Goal: Task Accomplishment & Management: Use online tool/utility

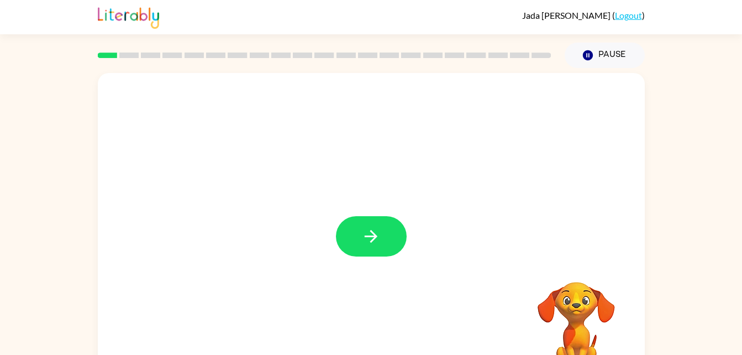
drag, startPoint x: 377, startPoint y: 230, endPoint x: 295, endPoint y: 150, distance: 114.5
click at [295, 150] on div at bounding box center [371, 230] width 547 height 315
click at [382, 231] on button "button" at bounding box center [371, 236] width 71 height 40
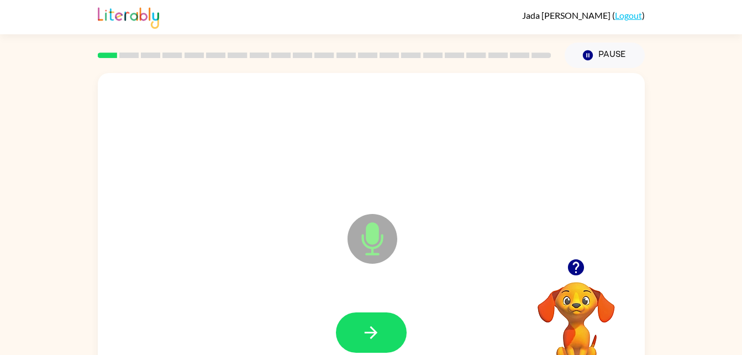
click at [375, 232] on icon "Microphone The Microphone is here when it is your turn to talk" at bounding box center [428, 252] width 166 height 83
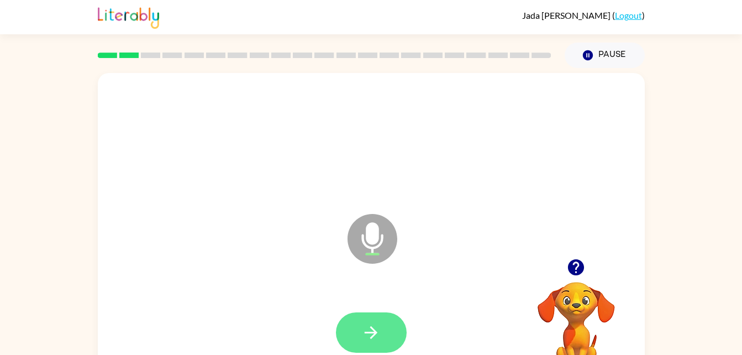
click at [389, 337] on button "button" at bounding box center [371, 332] width 71 height 40
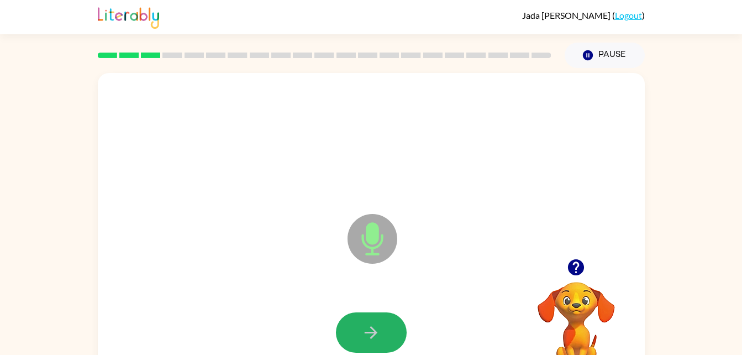
click at [386, 333] on button "button" at bounding box center [371, 332] width 71 height 40
click at [382, 328] on button "button" at bounding box center [371, 332] width 71 height 40
click at [368, 333] on icon "button" at bounding box center [371, 332] width 13 height 13
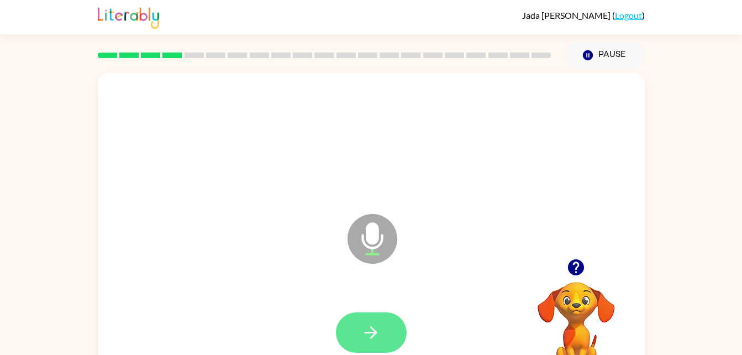
click at [378, 342] on button "button" at bounding box center [371, 332] width 71 height 40
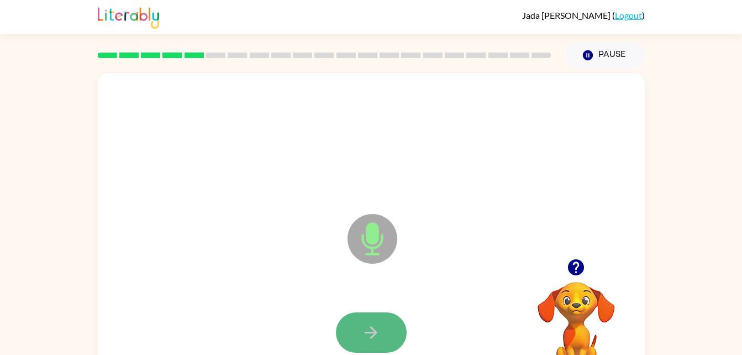
click at [373, 323] on icon "button" at bounding box center [370, 332] width 19 height 19
click at [372, 325] on icon "button" at bounding box center [370, 332] width 19 height 19
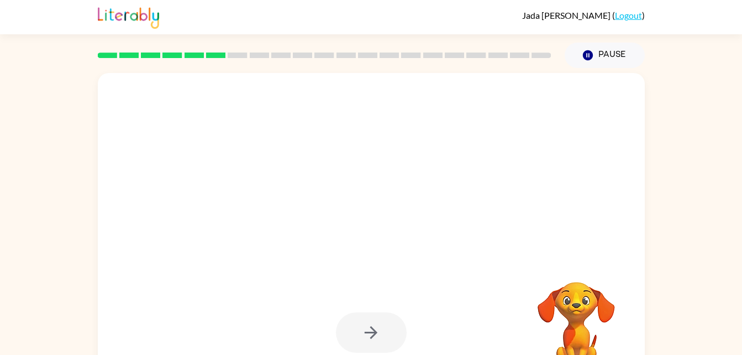
drag, startPoint x: 372, startPoint y: 325, endPoint x: 363, endPoint y: 165, distance: 161.0
click at [363, 165] on div at bounding box center [371, 230] width 547 height 315
click at [388, 272] on div at bounding box center [371, 230] width 547 height 315
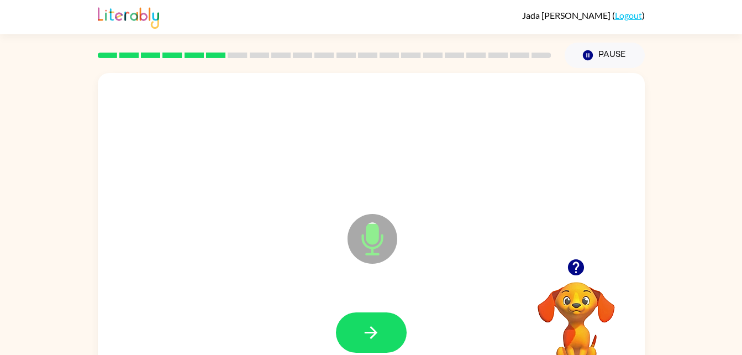
click at [380, 310] on div at bounding box center [371, 332] width 525 height 91
click at [372, 332] on icon "button" at bounding box center [371, 332] width 13 height 13
click at [414, 271] on icon "Microphone The Microphone is here when it is your turn to talk" at bounding box center [428, 252] width 166 height 83
click at [360, 328] on button "button" at bounding box center [371, 332] width 71 height 40
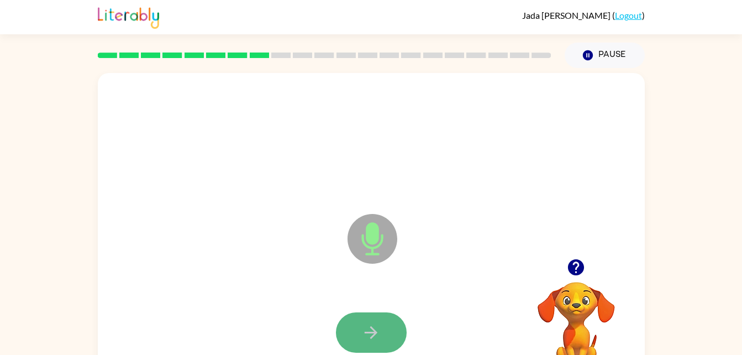
click at [375, 325] on icon "button" at bounding box center [370, 332] width 19 height 19
click at [371, 328] on icon "button" at bounding box center [371, 332] width 13 height 13
click at [184, 314] on div at bounding box center [371, 332] width 525 height 91
click at [187, 307] on div at bounding box center [371, 332] width 525 height 91
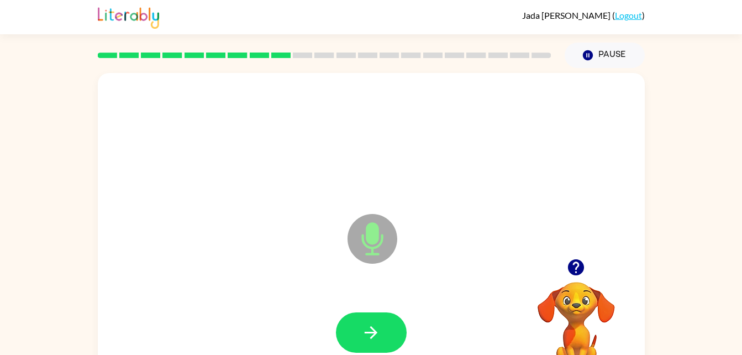
click at [187, 307] on div at bounding box center [371, 332] width 525 height 91
click at [367, 329] on icon "button" at bounding box center [370, 332] width 19 height 19
click at [367, 325] on icon "button" at bounding box center [370, 332] width 19 height 19
click at [378, 309] on div at bounding box center [371, 332] width 525 height 91
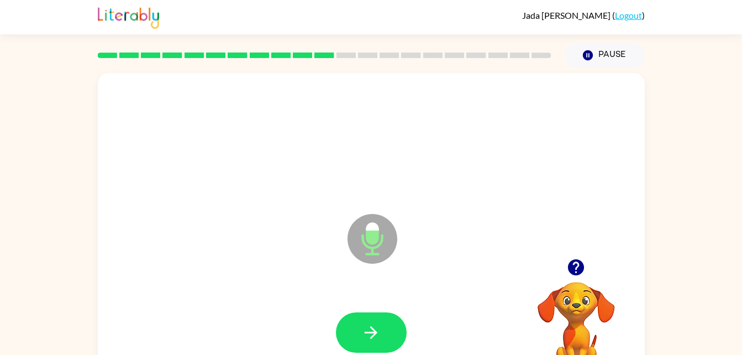
click at [378, 309] on div at bounding box center [371, 332] width 525 height 91
click at [380, 306] on div at bounding box center [371, 332] width 525 height 91
click at [363, 313] on button "button" at bounding box center [371, 332] width 71 height 40
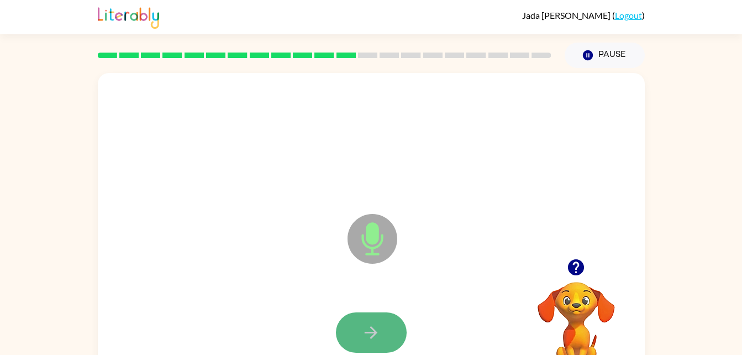
drag, startPoint x: 367, startPoint y: 331, endPoint x: 367, endPoint y: 326, distance: 5.6
click at [367, 326] on icon "button" at bounding box center [370, 332] width 19 height 19
click at [376, 321] on button "button" at bounding box center [371, 332] width 71 height 40
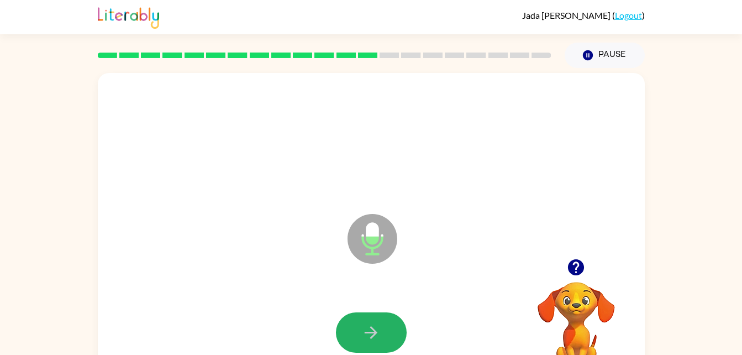
click at [376, 321] on button "button" at bounding box center [371, 332] width 71 height 40
click at [371, 308] on div at bounding box center [371, 332] width 525 height 91
click at [378, 318] on button "button" at bounding box center [371, 332] width 71 height 40
click at [373, 317] on button "button" at bounding box center [371, 332] width 71 height 40
click at [368, 310] on div at bounding box center [371, 332] width 525 height 91
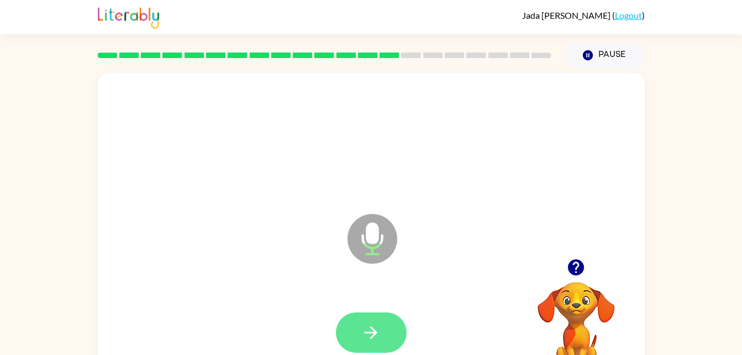
drag, startPoint x: 368, startPoint y: 310, endPoint x: 376, endPoint y: 331, distance: 22.2
drag, startPoint x: 376, startPoint y: 331, endPoint x: 375, endPoint y: 324, distance: 7.2
click at [375, 324] on icon "button" at bounding box center [370, 332] width 19 height 19
click at [381, 339] on button "button" at bounding box center [371, 332] width 71 height 40
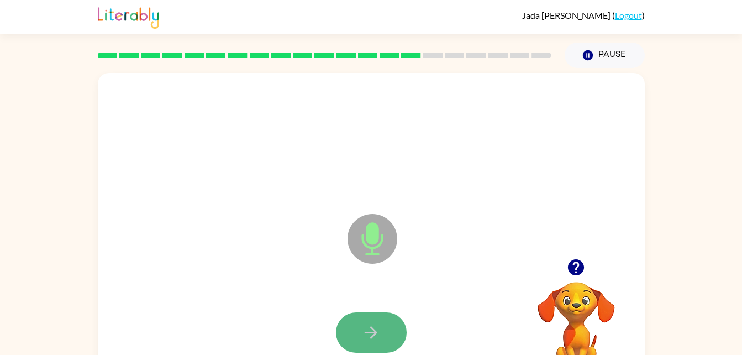
click at [381, 339] on button "button" at bounding box center [371, 332] width 71 height 40
click at [381, 336] on button "button" at bounding box center [371, 332] width 71 height 40
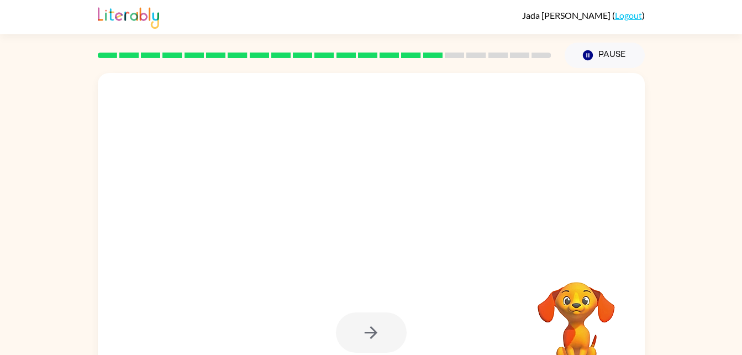
click at [381, 336] on div at bounding box center [371, 332] width 71 height 40
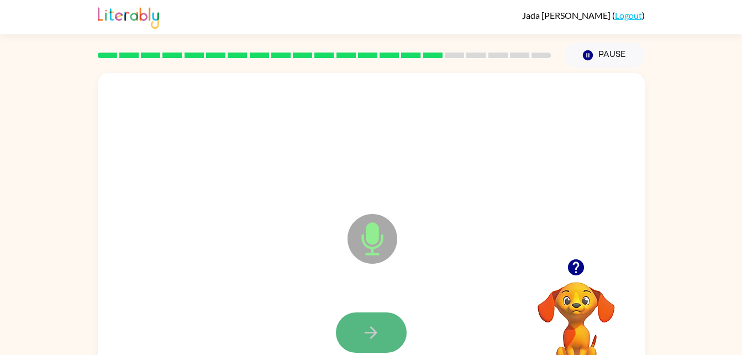
click at [382, 331] on button "button" at bounding box center [371, 332] width 71 height 40
click at [370, 316] on button "button" at bounding box center [371, 332] width 71 height 40
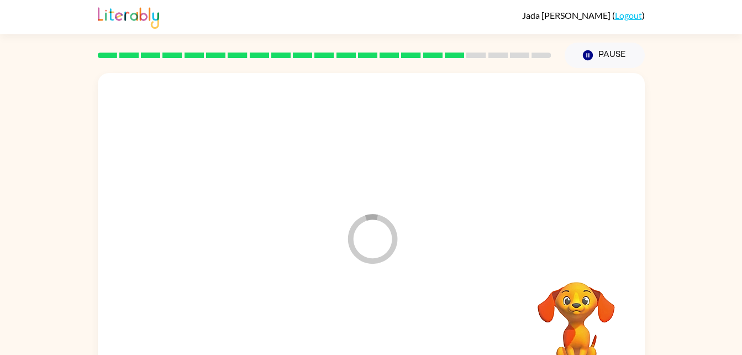
click at [370, 316] on div at bounding box center [371, 332] width 525 height 91
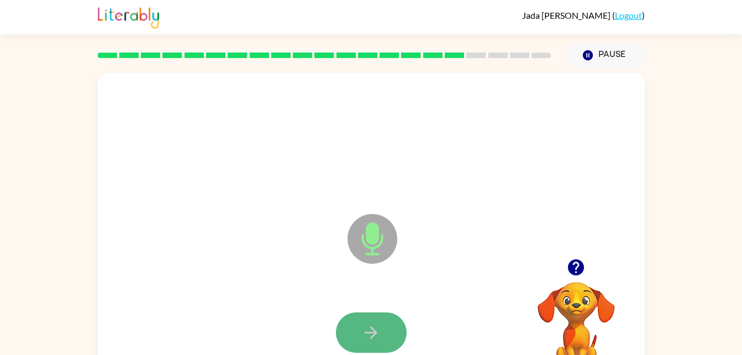
click at [380, 329] on icon "button" at bounding box center [370, 332] width 19 height 19
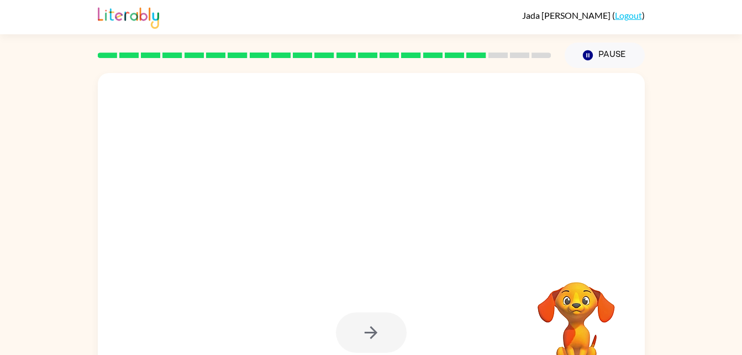
click at [380, 329] on div at bounding box center [371, 332] width 71 height 40
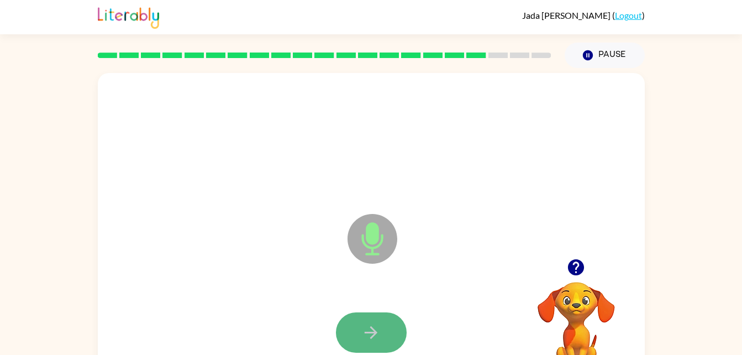
click at [381, 326] on button "button" at bounding box center [371, 332] width 71 height 40
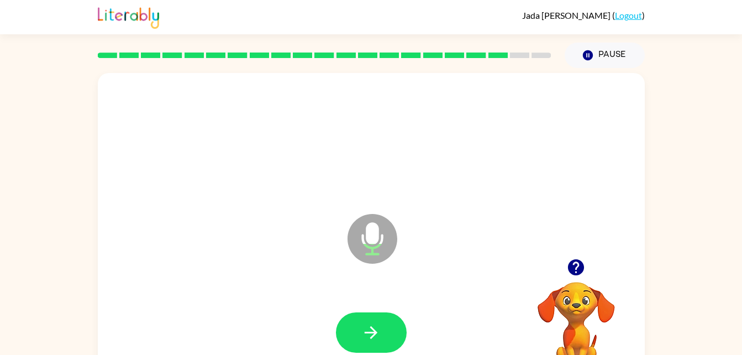
click at [381, 326] on button "button" at bounding box center [371, 332] width 71 height 40
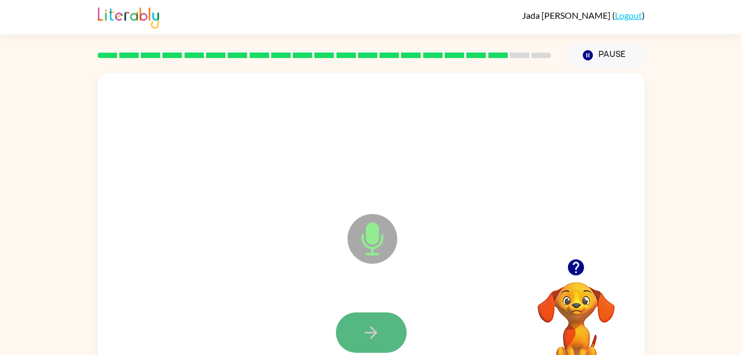
click at [371, 328] on icon "button" at bounding box center [371, 332] width 13 height 13
drag, startPoint x: 371, startPoint y: 328, endPoint x: 436, endPoint y: 112, distance: 225.6
click at [436, 112] on div at bounding box center [371, 140] width 525 height 91
click at [383, 336] on button "button" at bounding box center [371, 332] width 71 height 40
click at [346, 323] on button "button" at bounding box center [371, 332] width 71 height 40
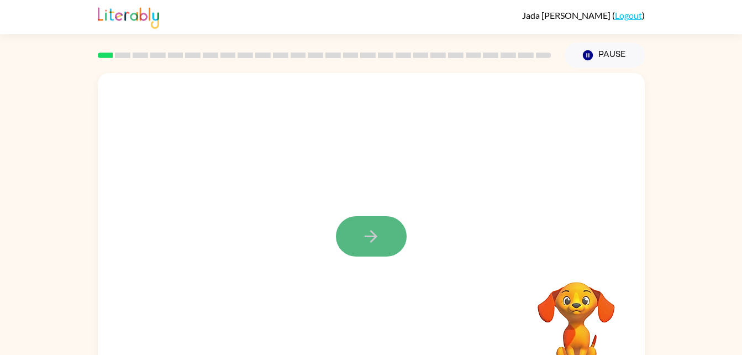
click at [368, 234] on icon "button" at bounding box center [370, 235] width 19 height 19
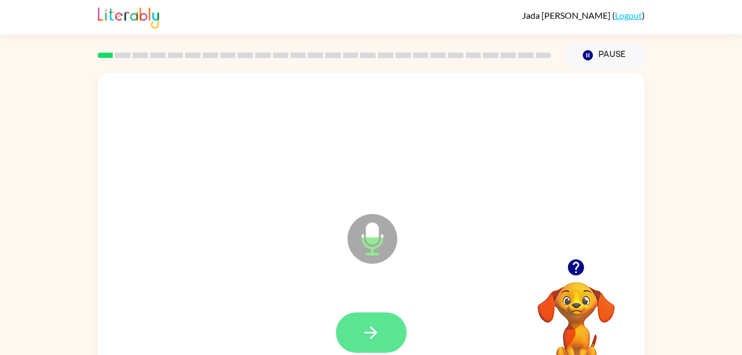
click at [371, 334] on icon "button" at bounding box center [370, 332] width 19 height 19
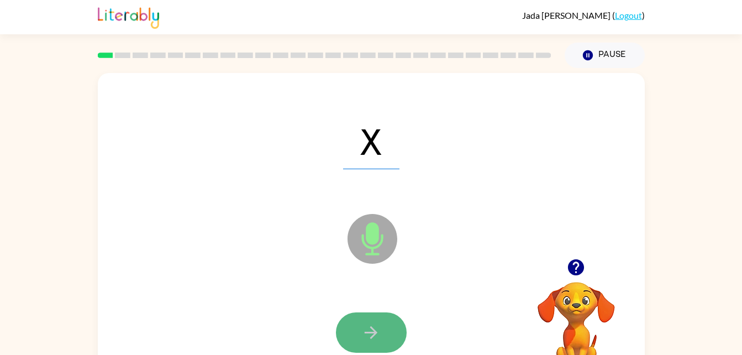
click at [378, 335] on icon "button" at bounding box center [370, 332] width 19 height 19
click at [367, 333] on icon "button" at bounding box center [371, 332] width 13 height 13
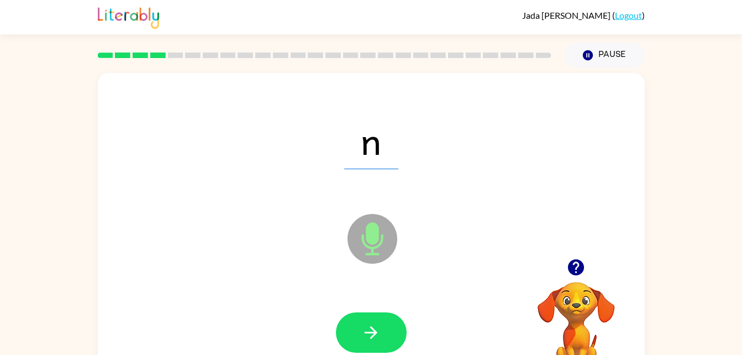
click at [371, 353] on div at bounding box center [371, 332] width 525 height 91
click at [364, 336] on icon "button" at bounding box center [370, 332] width 19 height 19
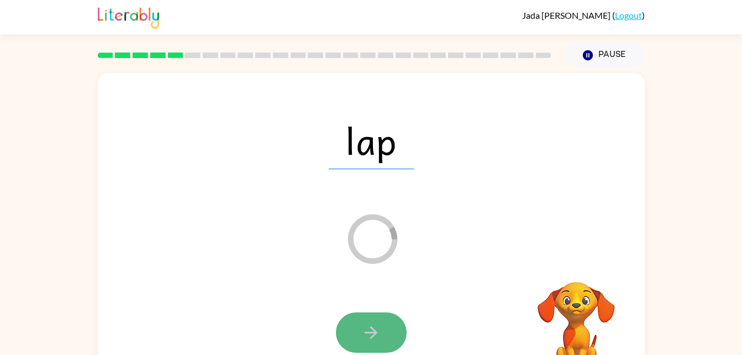
click at [375, 342] on button "button" at bounding box center [371, 332] width 71 height 40
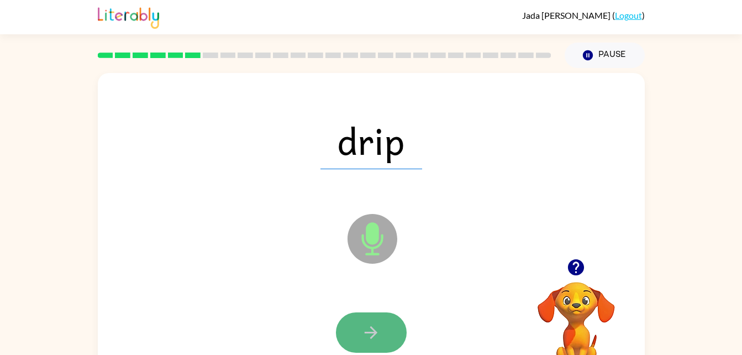
click at [354, 333] on button "button" at bounding box center [371, 332] width 71 height 40
click at [378, 330] on icon "button" at bounding box center [370, 332] width 19 height 19
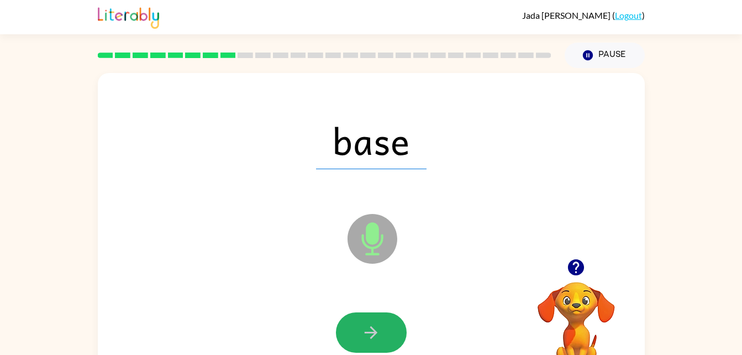
click at [373, 331] on icon "button" at bounding box center [371, 332] width 13 height 13
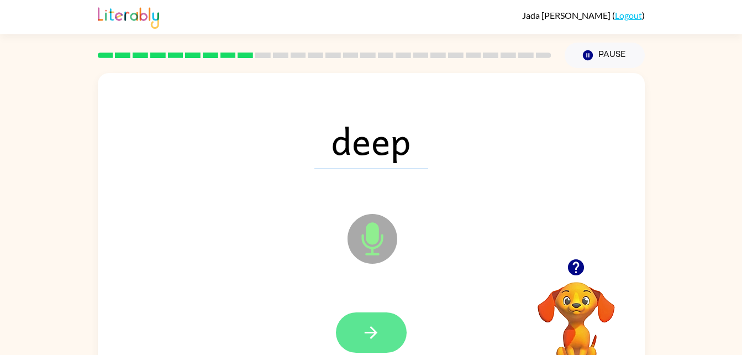
click at [365, 333] on icon "button" at bounding box center [370, 332] width 19 height 19
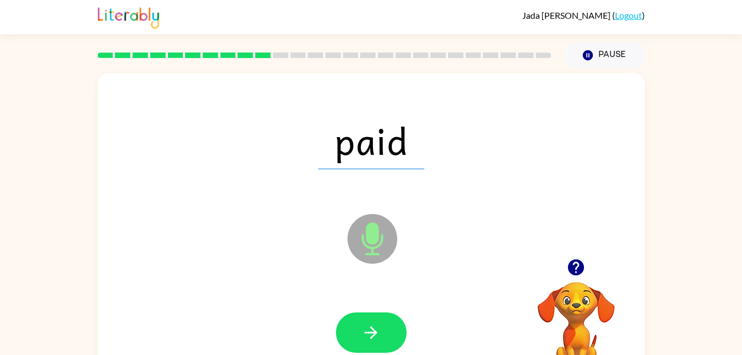
click at [378, 308] on div at bounding box center [371, 332] width 525 height 91
drag, startPoint x: 371, startPoint y: 336, endPoint x: 362, endPoint y: 341, distance: 9.9
click at [370, 336] on icon "button" at bounding box center [370, 332] width 19 height 19
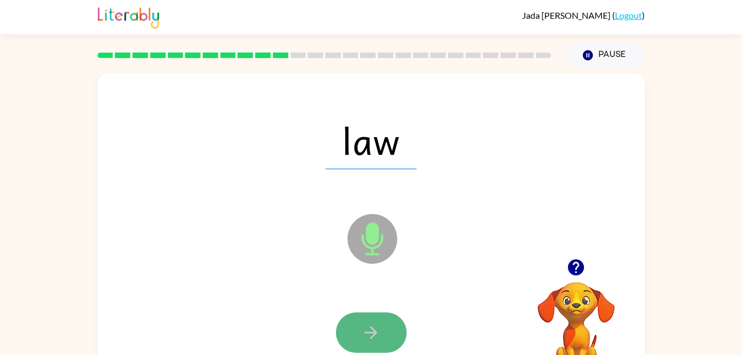
click at [382, 333] on button "button" at bounding box center [371, 332] width 71 height 40
click at [367, 319] on button "button" at bounding box center [371, 332] width 71 height 40
click at [366, 333] on icon "button" at bounding box center [371, 332] width 13 height 13
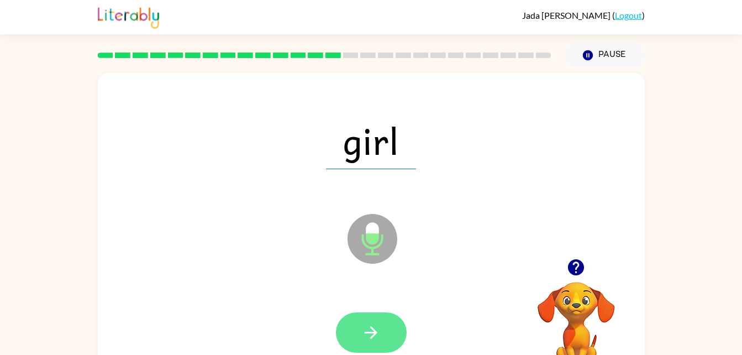
click at [376, 341] on icon "button" at bounding box center [370, 332] width 19 height 19
click at [355, 339] on button "button" at bounding box center [371, 332] width 71 height 40
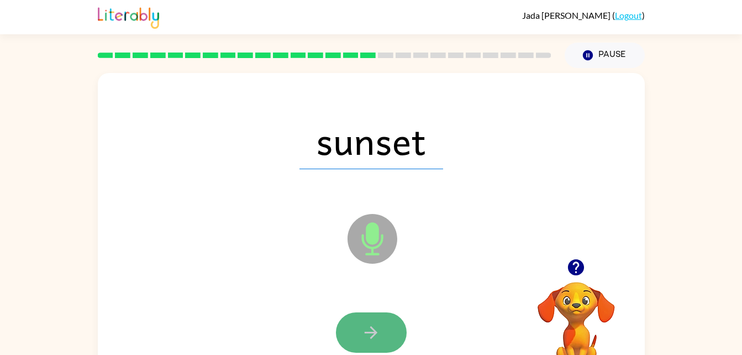
click at [359, 328] on button "button" at bounding box center [371, 332] width 71 height 40
click at [363, 330] on icon "button" at bounding box center [370, 332] width 19 height 19
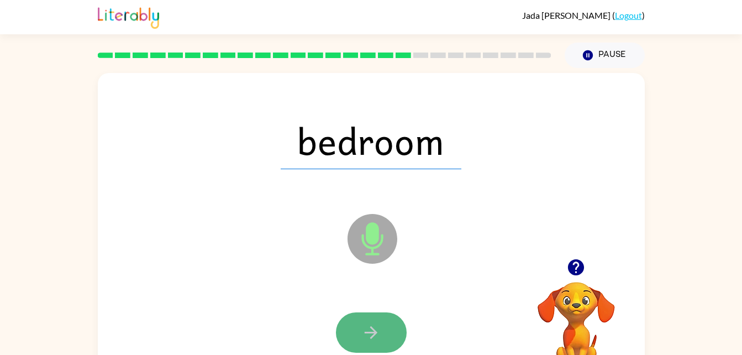
click at [382, 331] on button "button" at bounding box center [371, 332] width 71 height 40
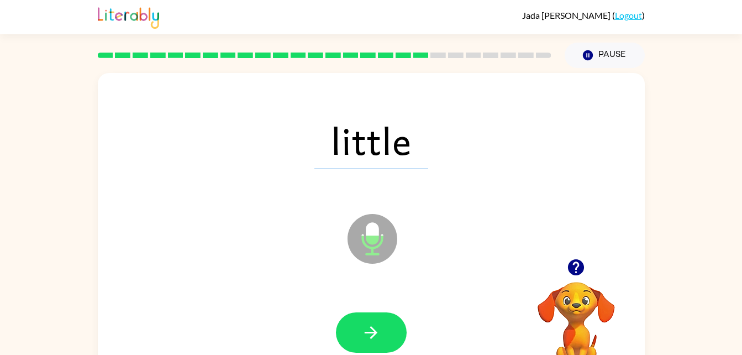
click at [382, 331] on button "button" at bounding box center [371, 332] width 71 height 40
click at [382, 331] on div at bounding box center [371, 332] width 71 height 40
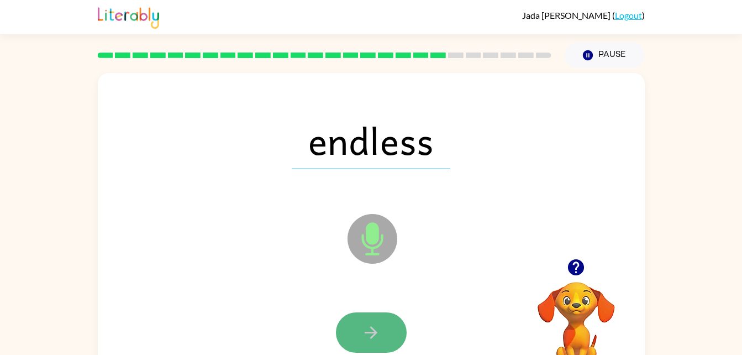
click at [379, 338] on icon "button" at bounding box center [370, 332] width 19 height 19
click at [393, 318] on button "button" at bounding box center [371, 332] width 71 height 40
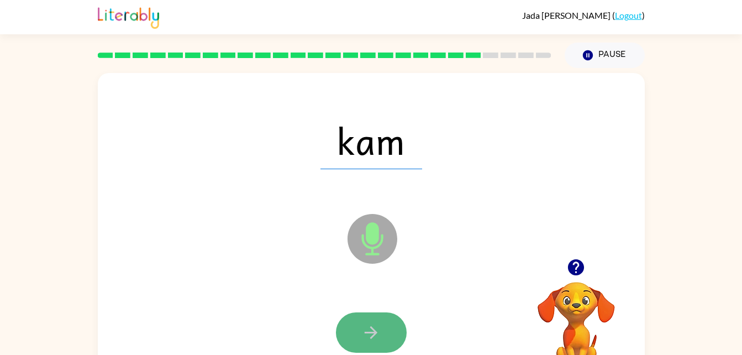
click at [362, 342] on button "button" at bounding box center [371, 332] width 71 height 40
click at [378, 349] on button "button" at bounding box center [371, 332] width 71 height 40
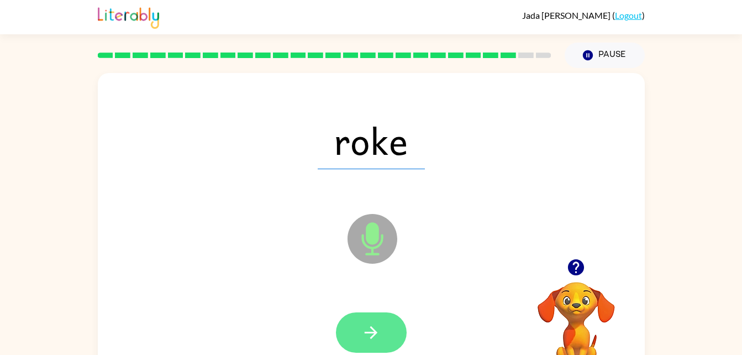
click at [380, 338] on icon "button" at bounding box center [370, 332] width 19 height 19
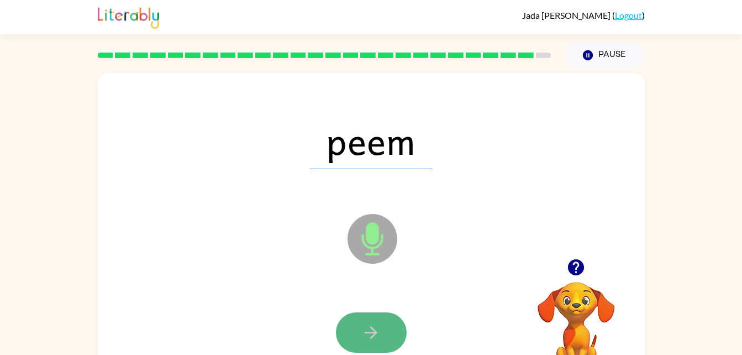
click at [387, 325] on button "button" at bounding box center [371, 332] width 71 height 40
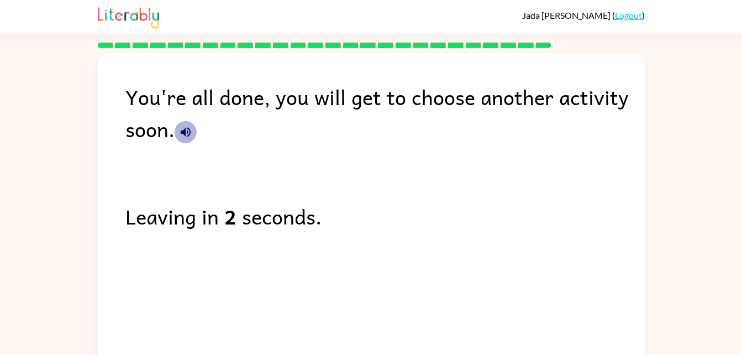
click at [178, 136] on button "button" at bounding box center [186, 132] width 22 height 22
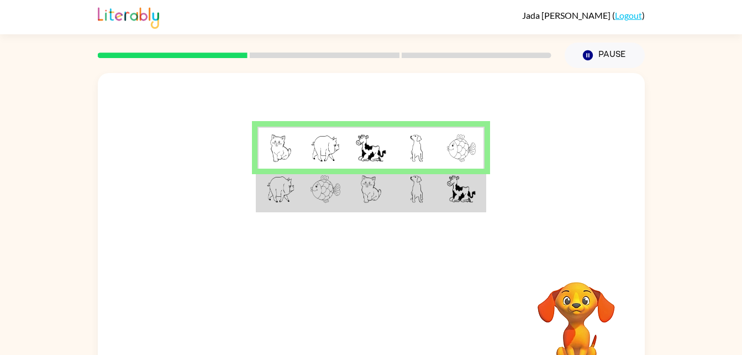
click at [417, 190] on img at bounding box center [416, 189] width 13 height 28
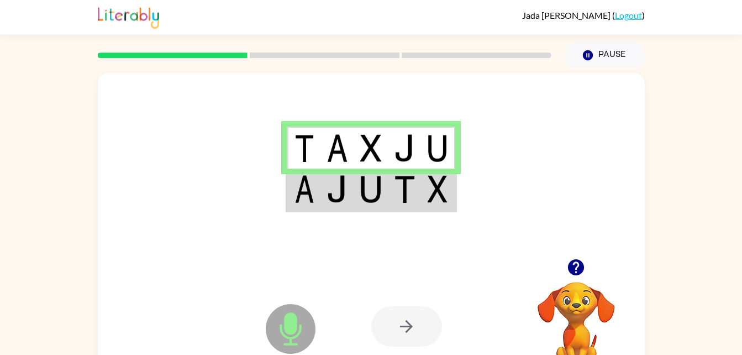
click at [293, 341] on icon at bounding box center [291, 329] width 50 height 50
click at [398, 329] on div at bounding box center [406, 326] width 71 height 40
click at [382, 328] on div at bounding box center [406, 326] width 71 height 40
click at [289, 329] on icon "Microphone The Microphone is here when it is your turn to talk" at bounding box center [346, 342] width 166 height 83
click at [406, 314] on div at bounding box center [406, 326] width 71 height 40
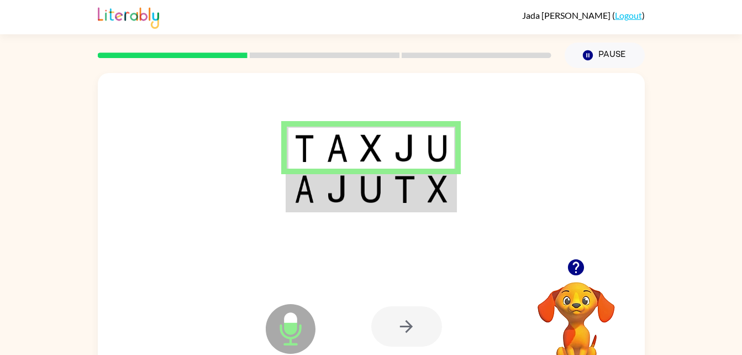
click at [397, 198] on img at bounding box center [404, 189] width 21 height 28
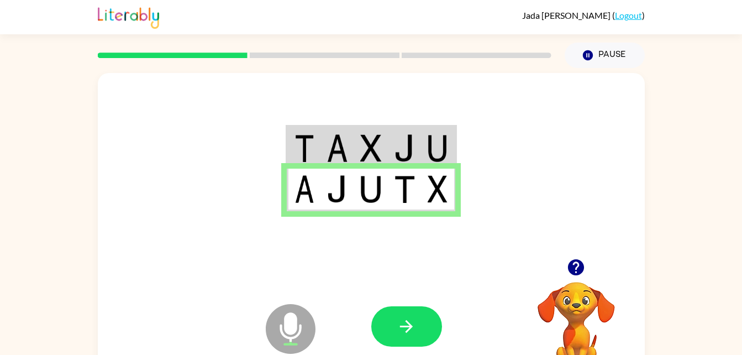
click at [342, 239] on div at bounding box center [371, 166] width 547 height 186
drag, startPoint x: 440, startPoint y: 350, endPoint x: 406, endPoint y: 325, distance: 41.9
click at [406, 325] on div at bounding box center [452, 326] width 163 height 124
click at [405, 322] on icon "button" at bounding box center [406, 326] width 19 height 19
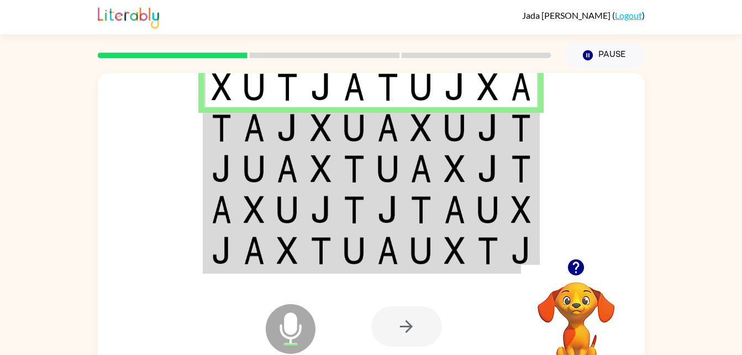
click at [389, 130] on img at bounding box center [387, 128] width 21 height 28
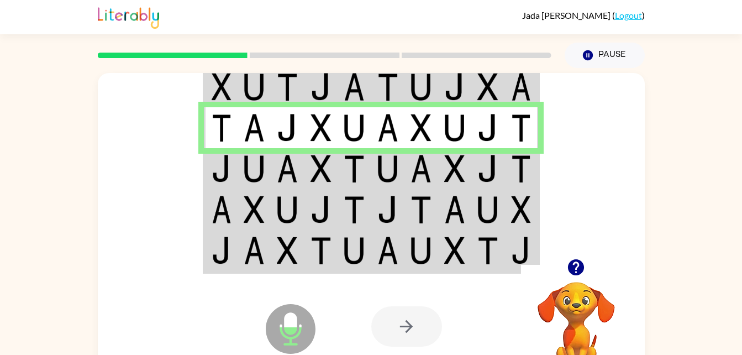
click at [429, 177] on img at bounding box center [420, 169] width 21 height 28
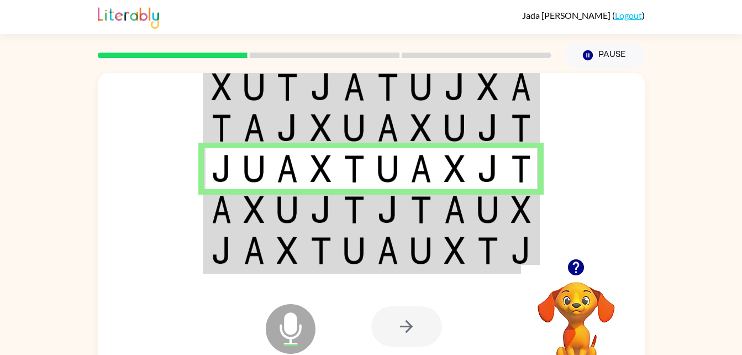
click at [280, 197] on img at bounding box center [287, 210] width 21 height 28
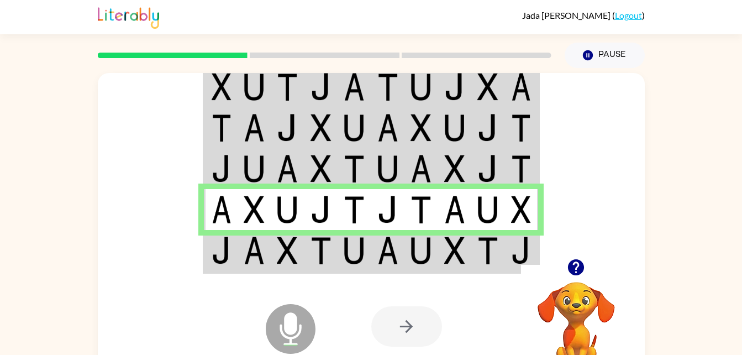
click at [339, 250] on td at bounding box center [355, 251] width 34 height 43
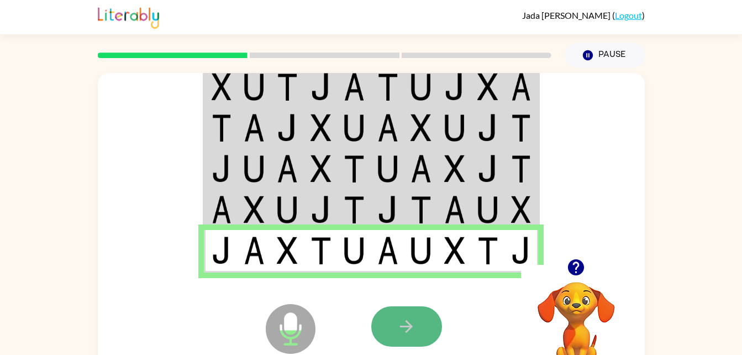
click at [412, 325] on icon "button" at bounding box center [406, 326] width 19 height 19
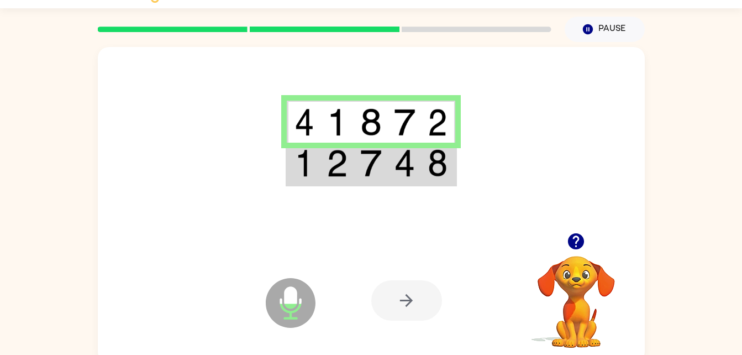
scroll to position [34, 0]
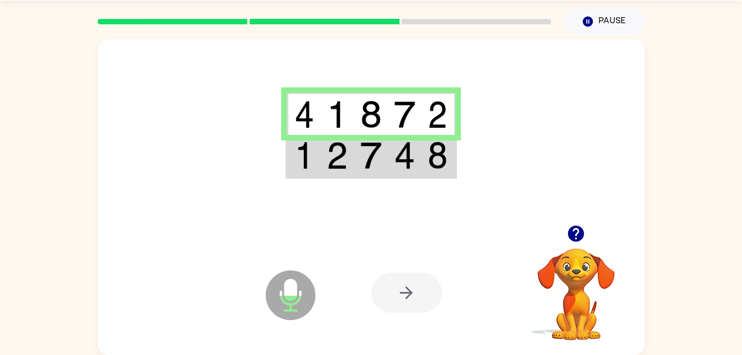
click at [438, 149] on img at bounding box center [438, 155] width 20 height 28
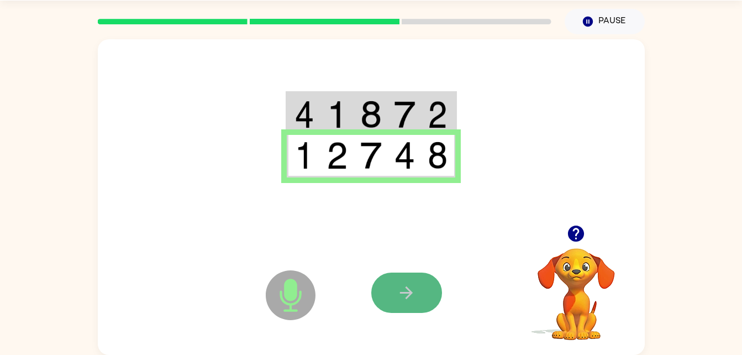
click at [411, 313] on button "button" at bounding box center [406, 292] width 71 height 40
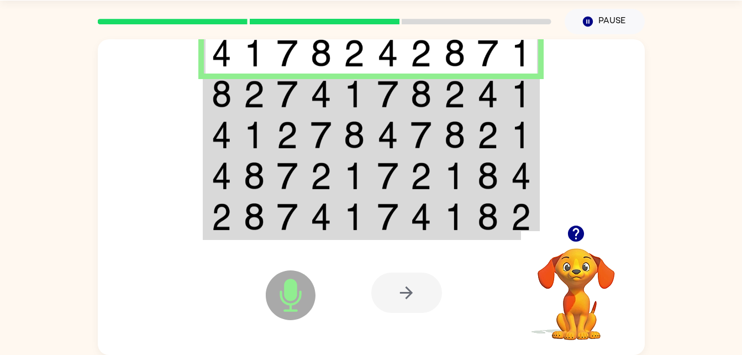
scroll to position [0, 0]
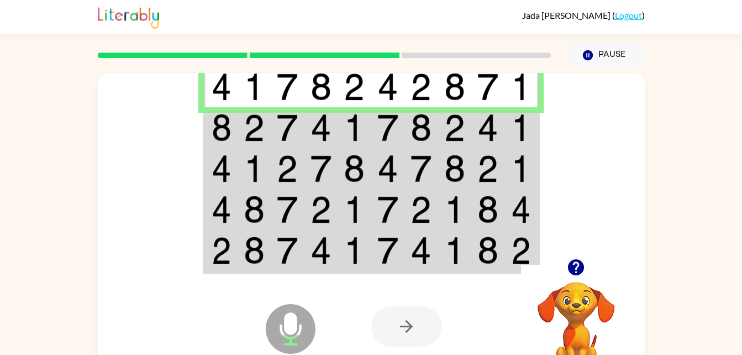
click at [302, 340] on icon at bounding box center [291, 329] width 50 height 50
click at [305, 338] on icon at bounding box center [291, 329] width 50 height 50
click at [299, 336] on icon at bounding box center [291, 329] width 50 height 50
click at [298, 329] on icon at bounding box center [291, 329] width 50 height 50
click at [468, 135] on td at bounding box center [455, 127] width 34 height 41
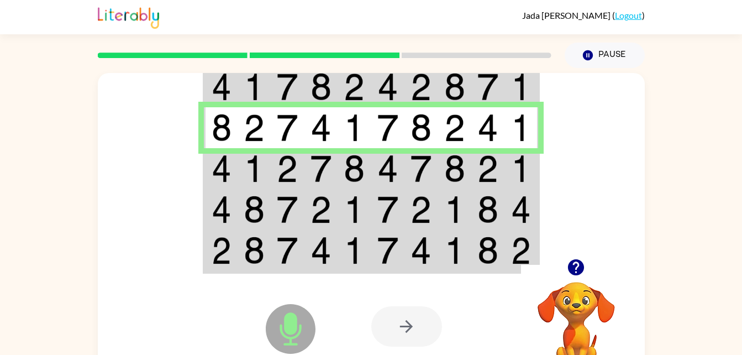
drag, startPoint x: 371, startPoint y: 147, endPoint x: 388, endPoint y: 174, distance: 31.3
click at [388, 174] on tbody at bounding box center [371, 168] width 334 height 207
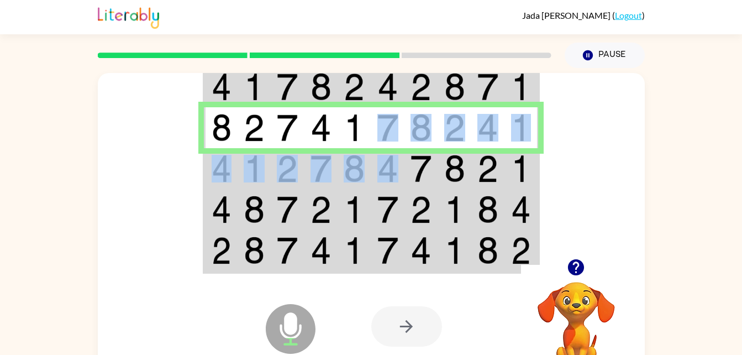
drag, startPoint x: 388, startPoint y: 174, endPoint x: 421, endPoint y: 156, distance: 38.1
click at [421, 156] on img at bounding box center [420, 169] width 21 height 28
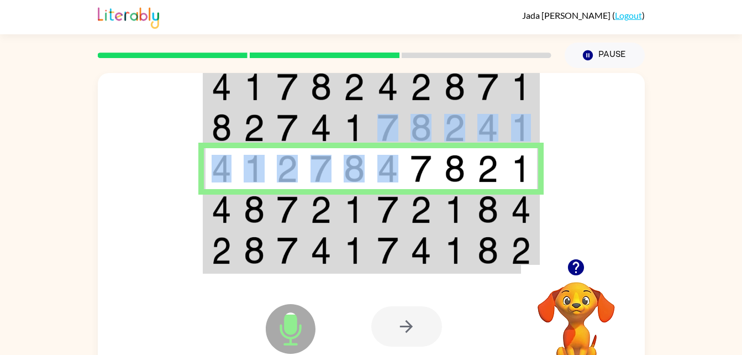
click at [408, 118] on td at bounding box center [421, 127] width 34 height 41
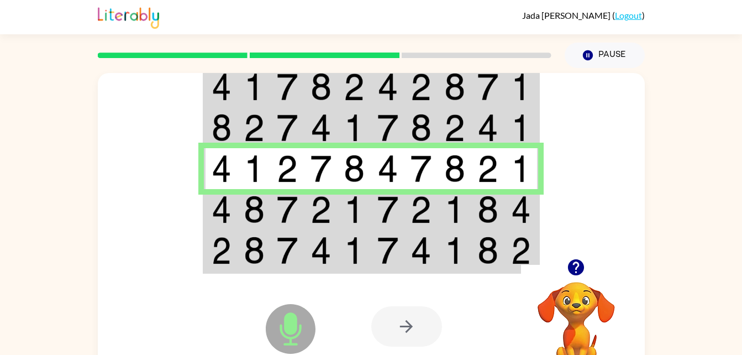
click at [510, 217] on td at bounding box center [522, 209] width 34 height 41
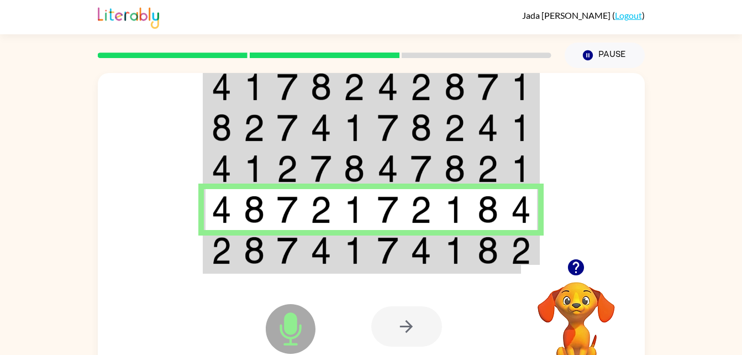
click at [254, 235] on td at bounding box center [255, 251] width 34 height 43
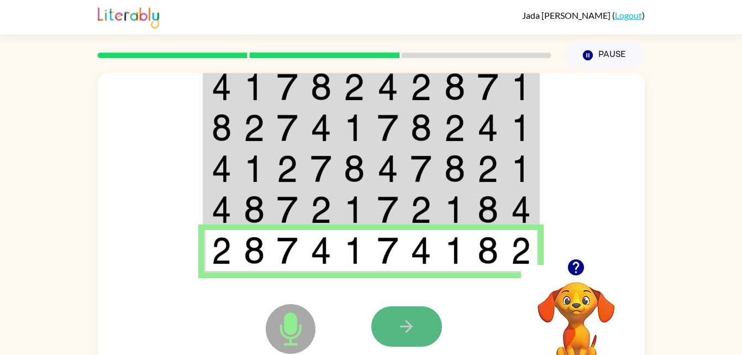
click at [412, 328] on icon "button" at bounding box center [406, 326] width 19 height 19
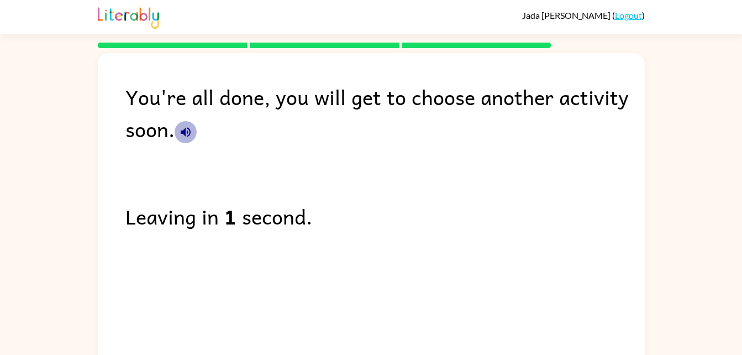
click at [184, 129] on icon "button" at bounding box center [185, 131] width 13 height 13
